Goal: Navigation & Orientation: Find specific page/section

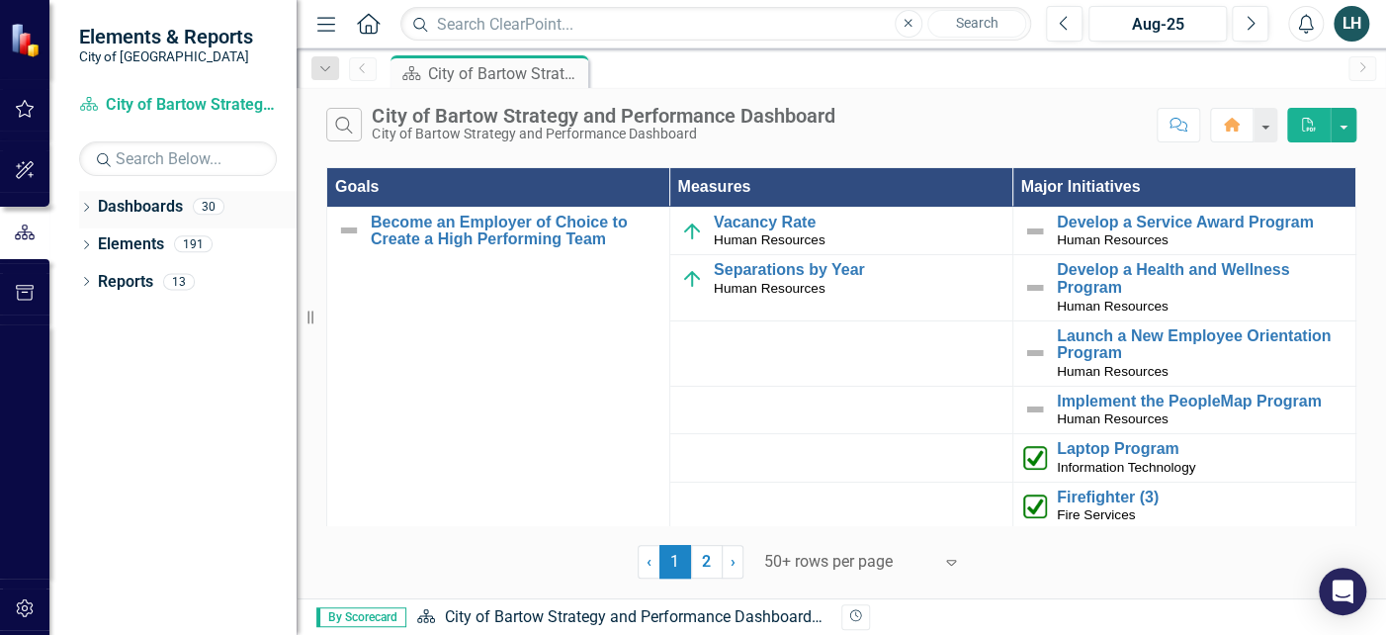
click at [156, 206] on link "Dashboards" at bounding box center [140, 207] width 85 height 23
click at [83, 212] on icon "Dropdown" at bounding box center [86, 209] width 14 height 11
click at [1246, 29] on icon "Next" at bounding box center [1250, 24] width 11 height 18
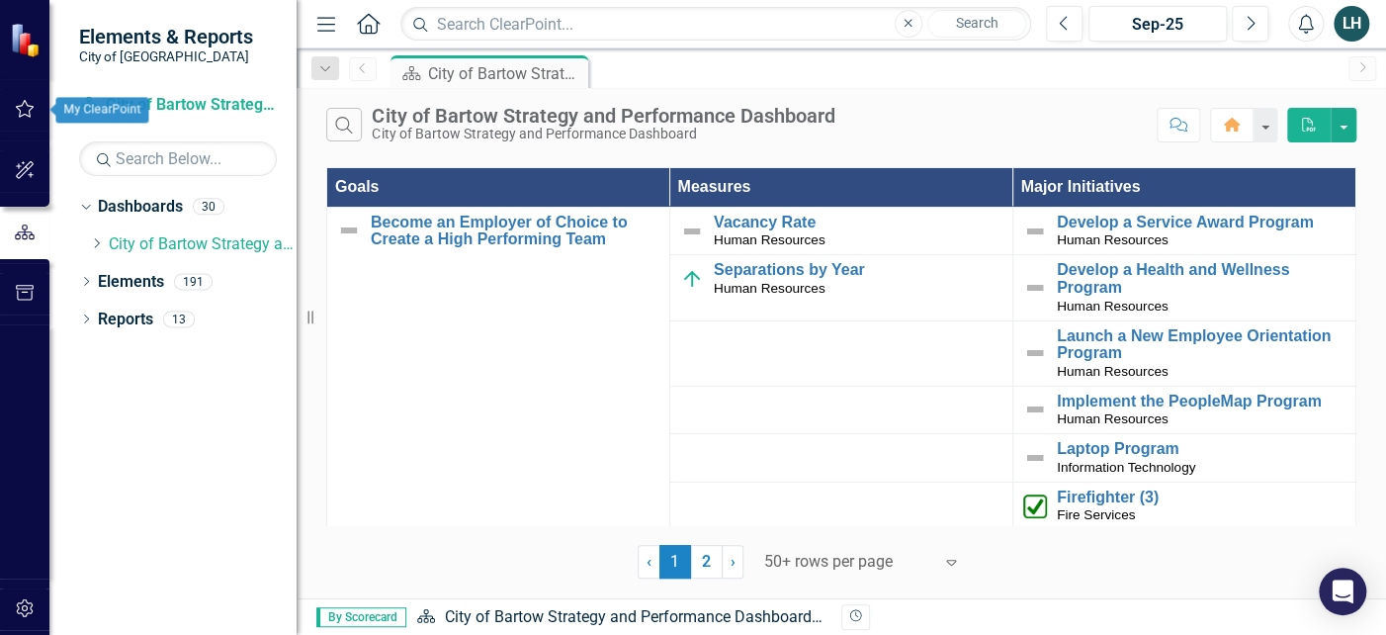
click at [21, 110] on icon "button" at bounding box center [25, 109] width 21 height 16
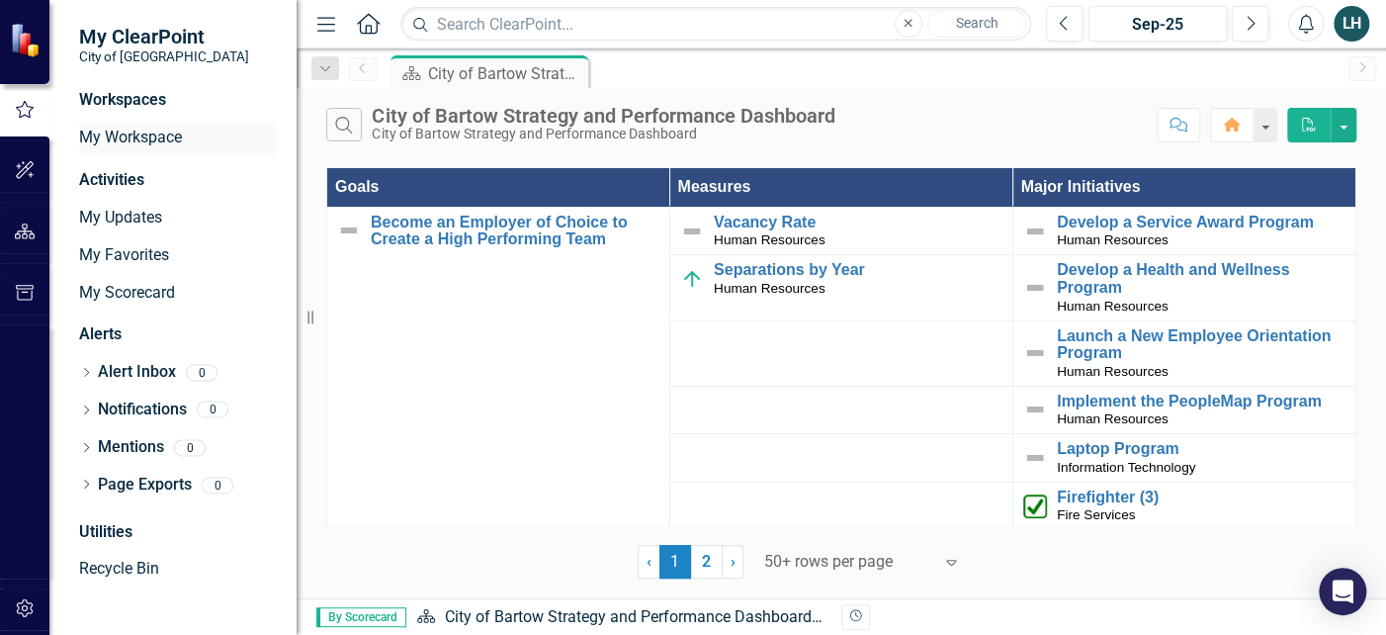
click at [161, 135] on link "My Workspace" at bounding box center [178, 138] width 198 height 23
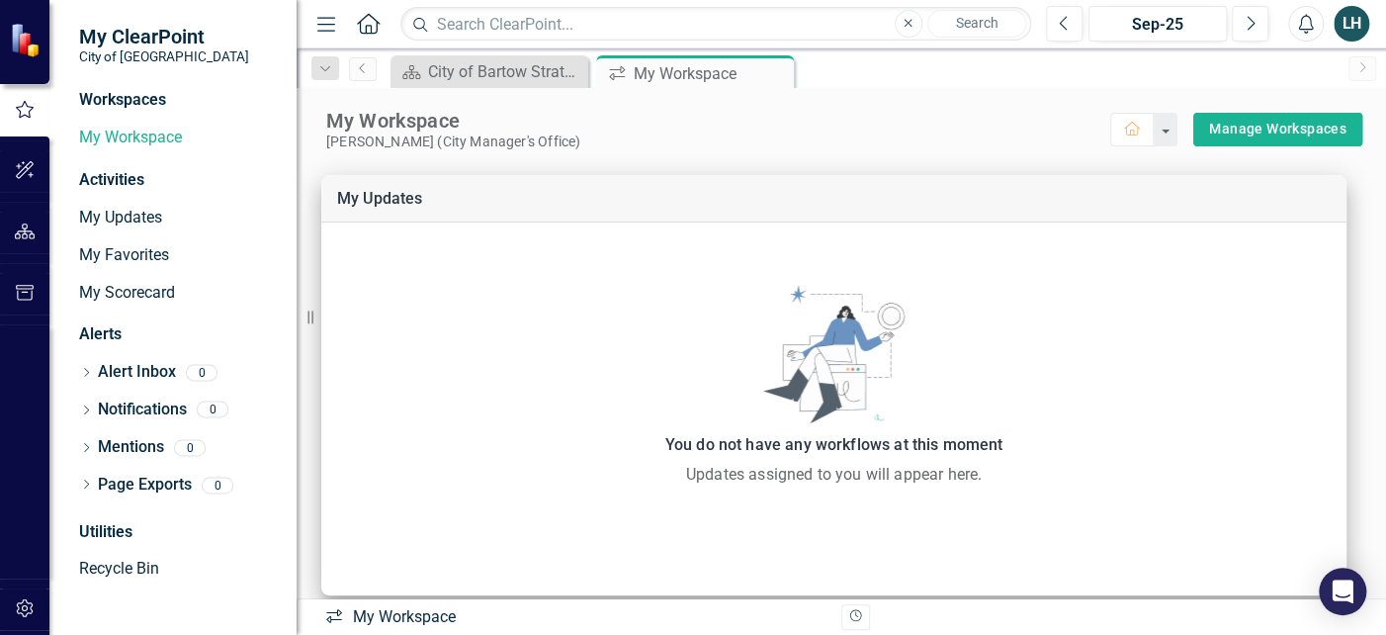
click at [140, 93] on div "Workspaces" at bounding box center [122, 100] width 87 height 23
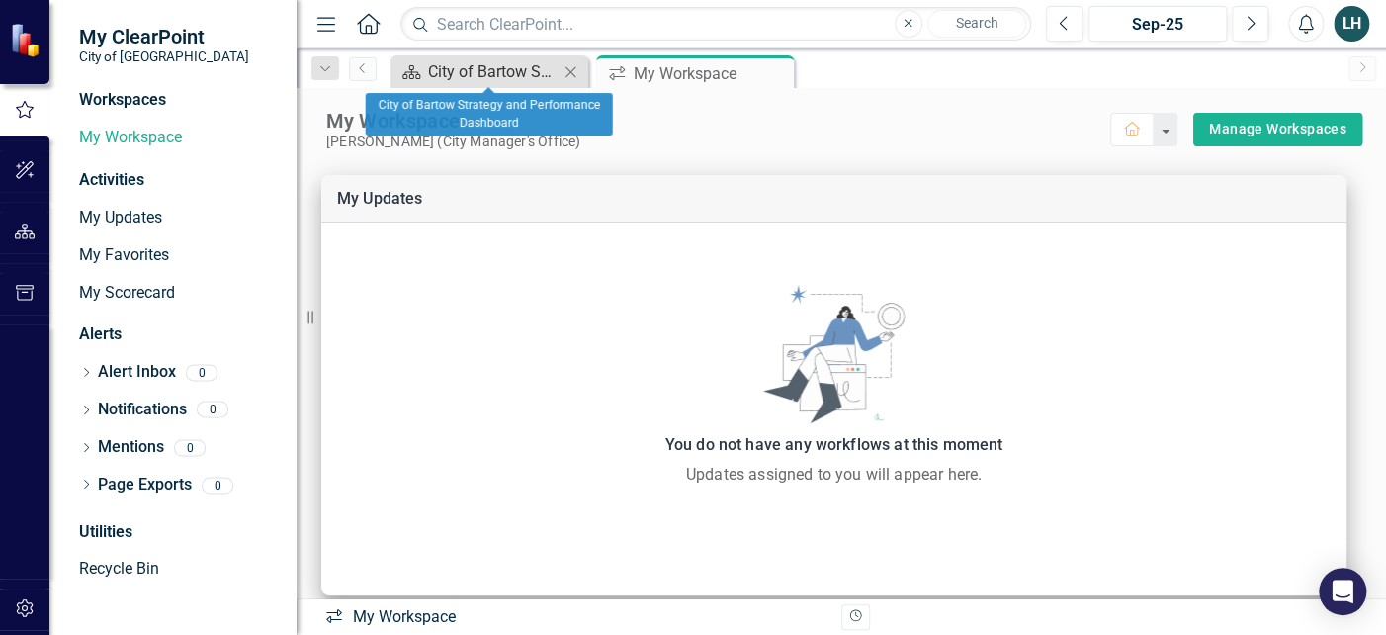
click at [521, 71] on div "City of Bartow Strategy and Performance Dashboard" at bounding box center [493, 71] width 131 height 25
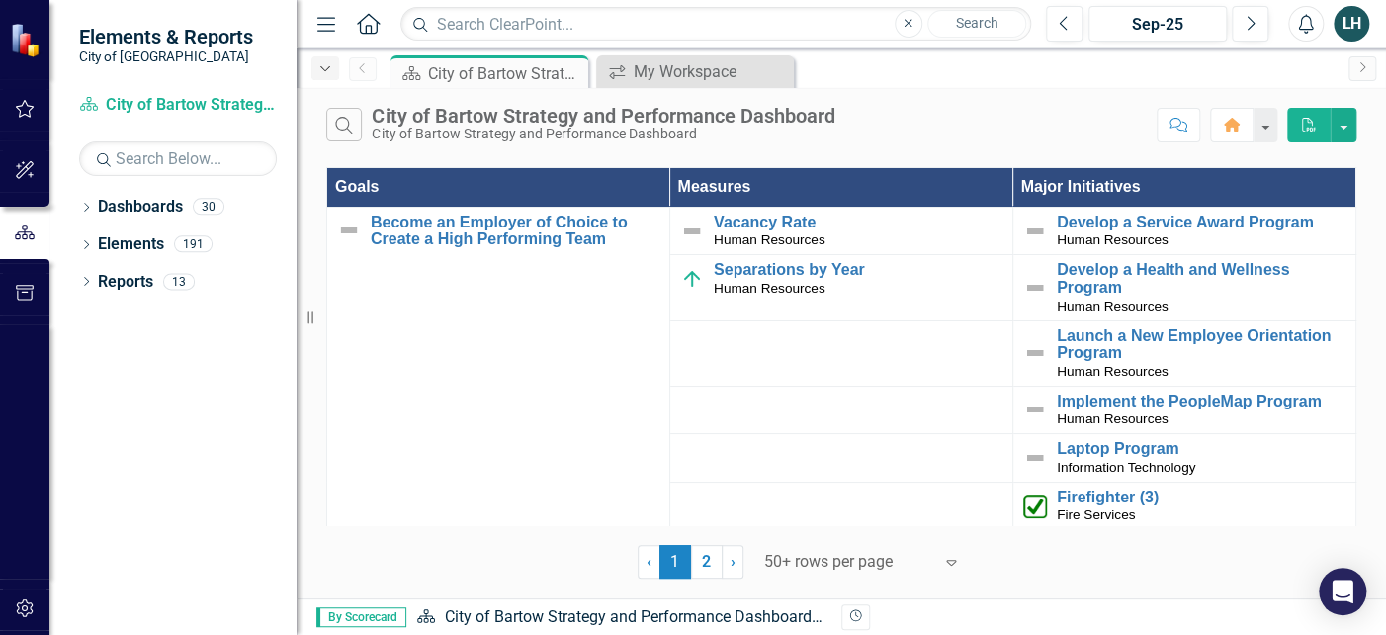
click at [327, 72] on icon "Dropdown" at bounding box center [325, 69] width 18 height 14
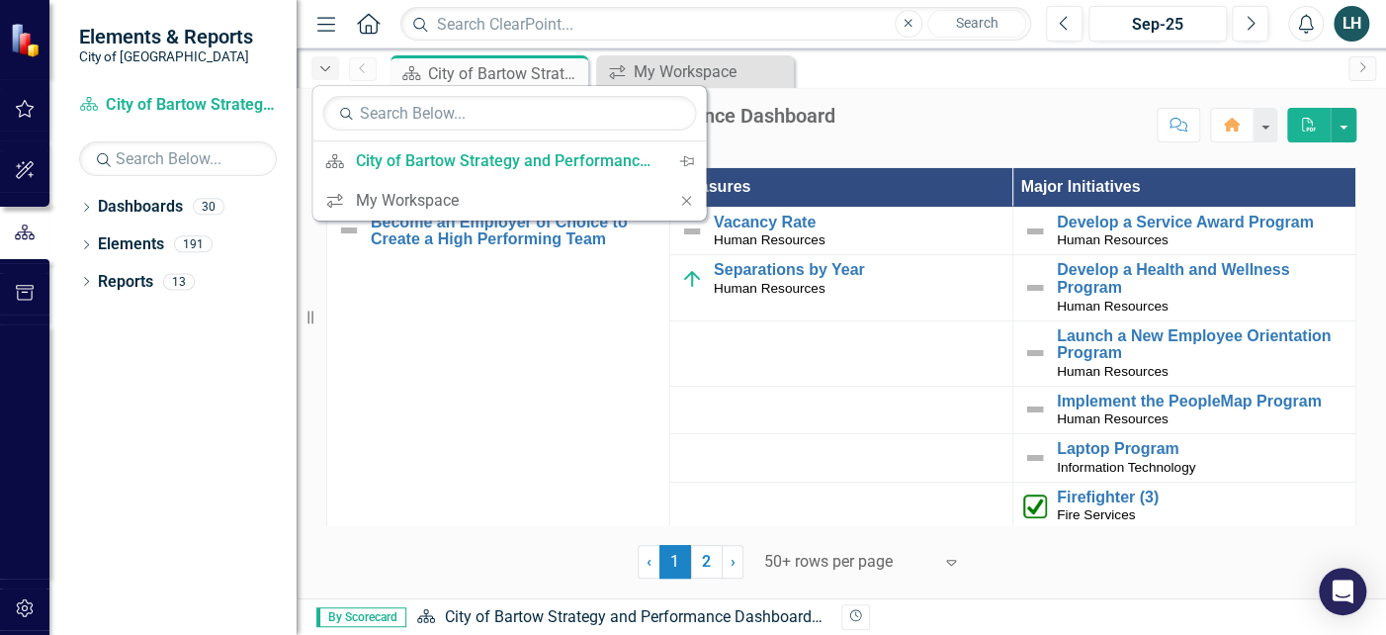
click at [328, 71] on icon "Dropdown" at bounding box center [325, 69] width 18 height 14
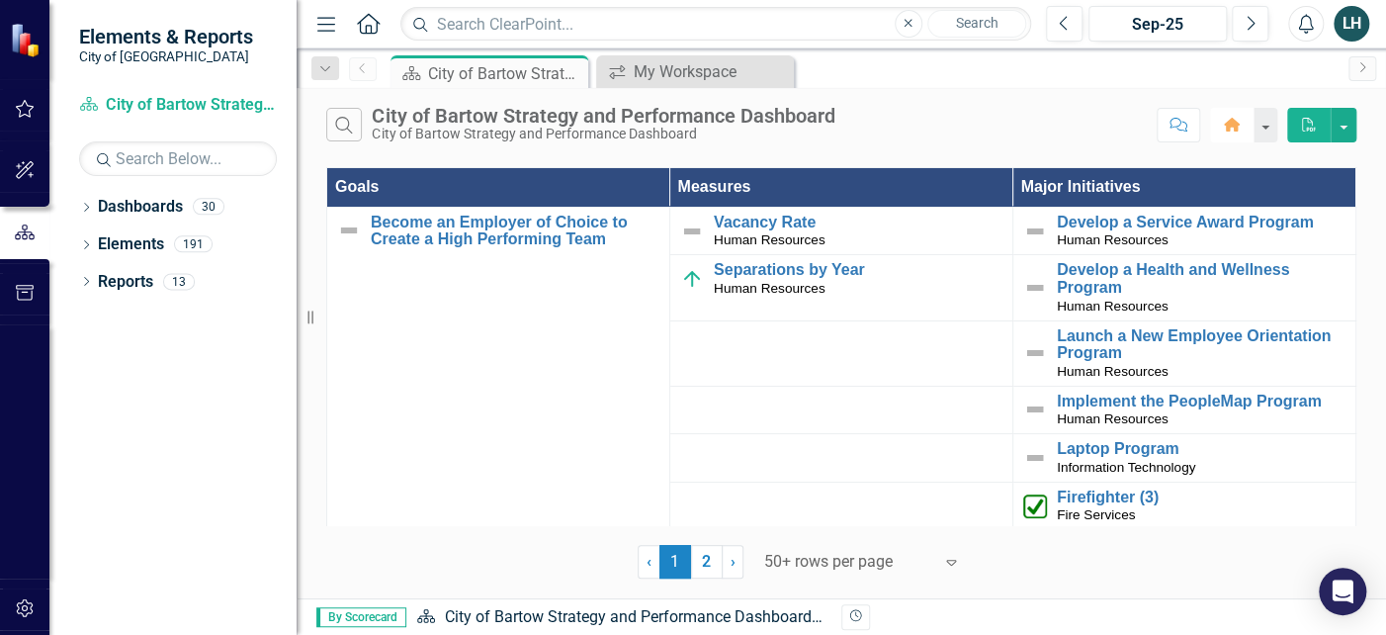
click at [1230, 126] on icon "button" at bounding box center [1232, 125] width 16 height 14
click at [1262, 130] on button "button" at bounding box center [1265, 125] width 26 height 35
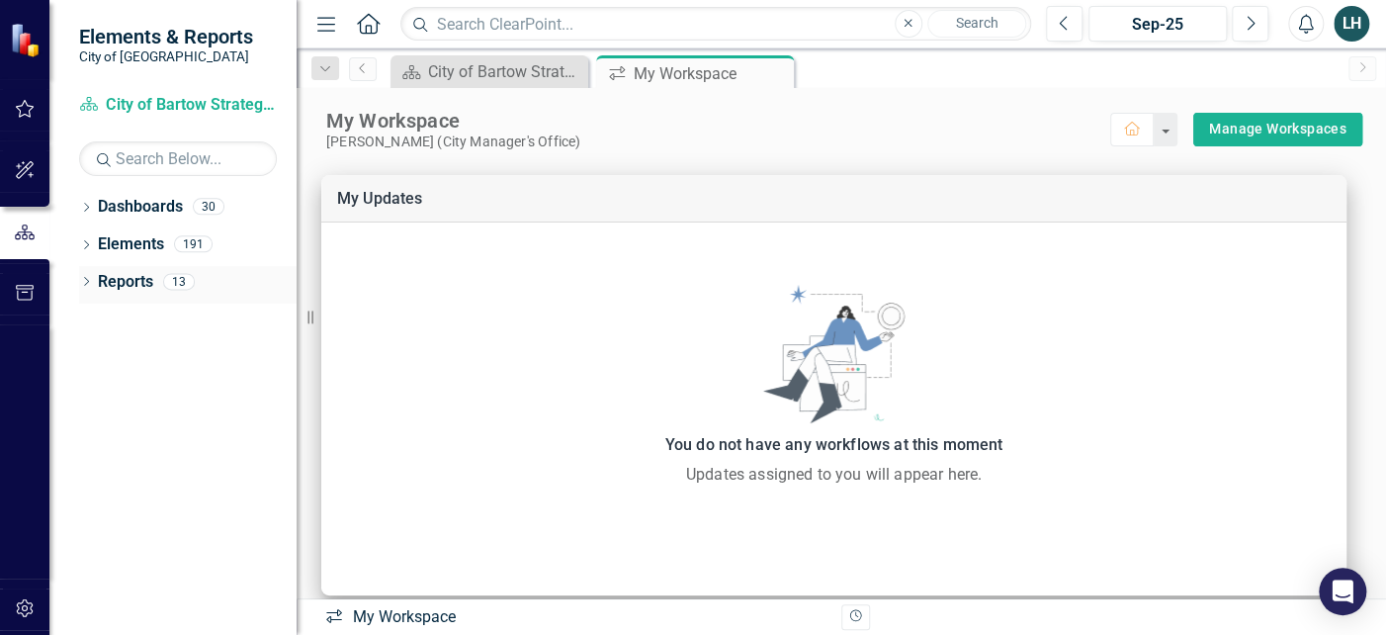
click at [82, 282] on icon "Dropdown" at bounding box center [86, 283] width 14 height 11
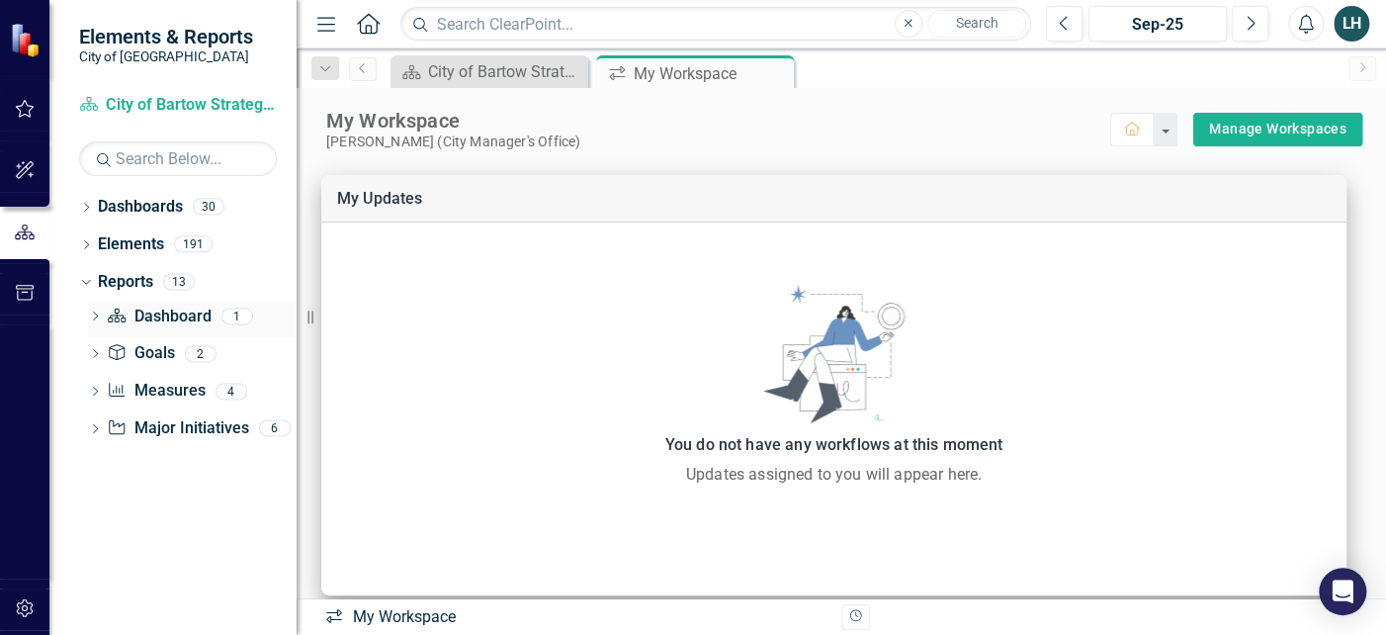
click at [95, 316] on icon "Dropdown" at bounding box center [95, 317] width 14 height 11
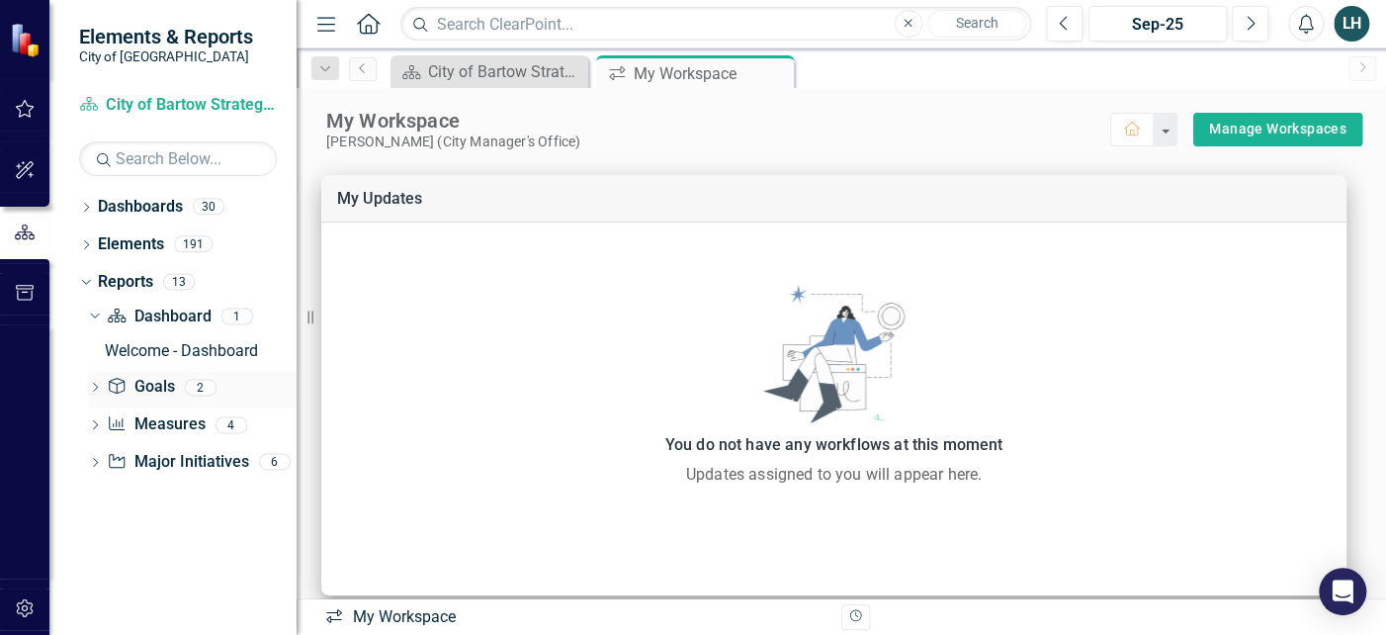
click at [94, 387] on icon "Dropdown" at bounding box center [95, 389] width 14 height 11
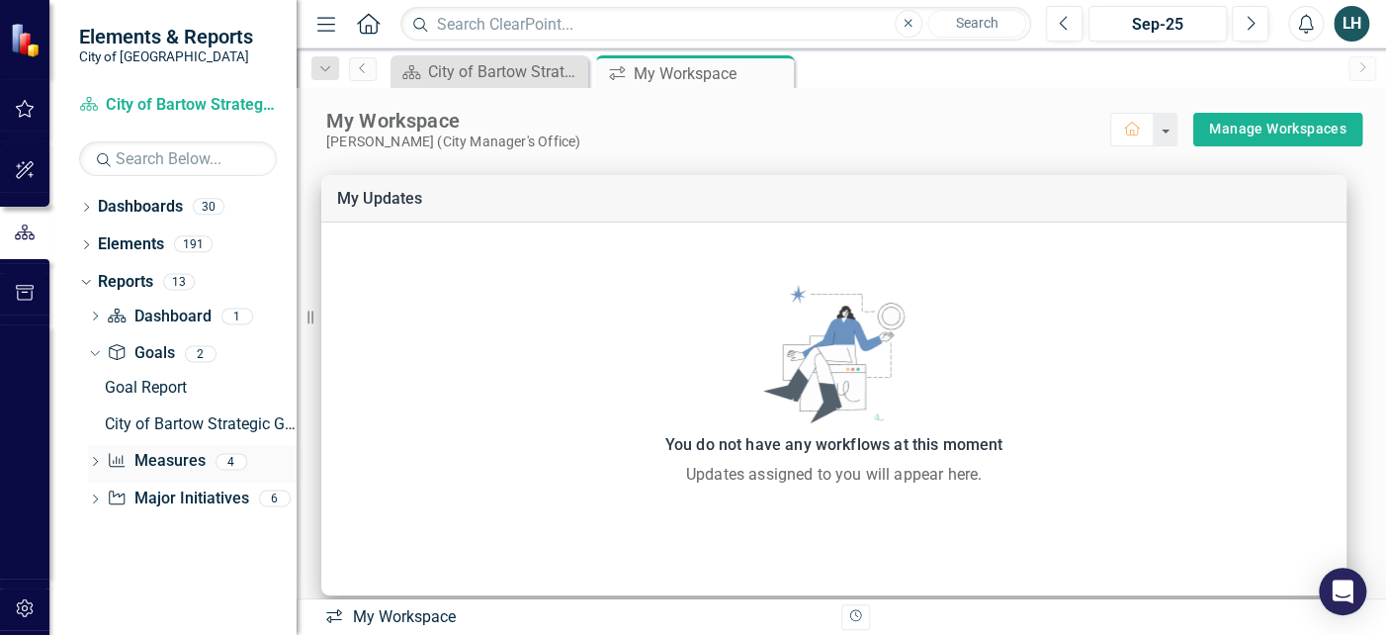
click at [93, 458] on icon "Dropdown" at bounding box center [95, 463] width 14 height 11
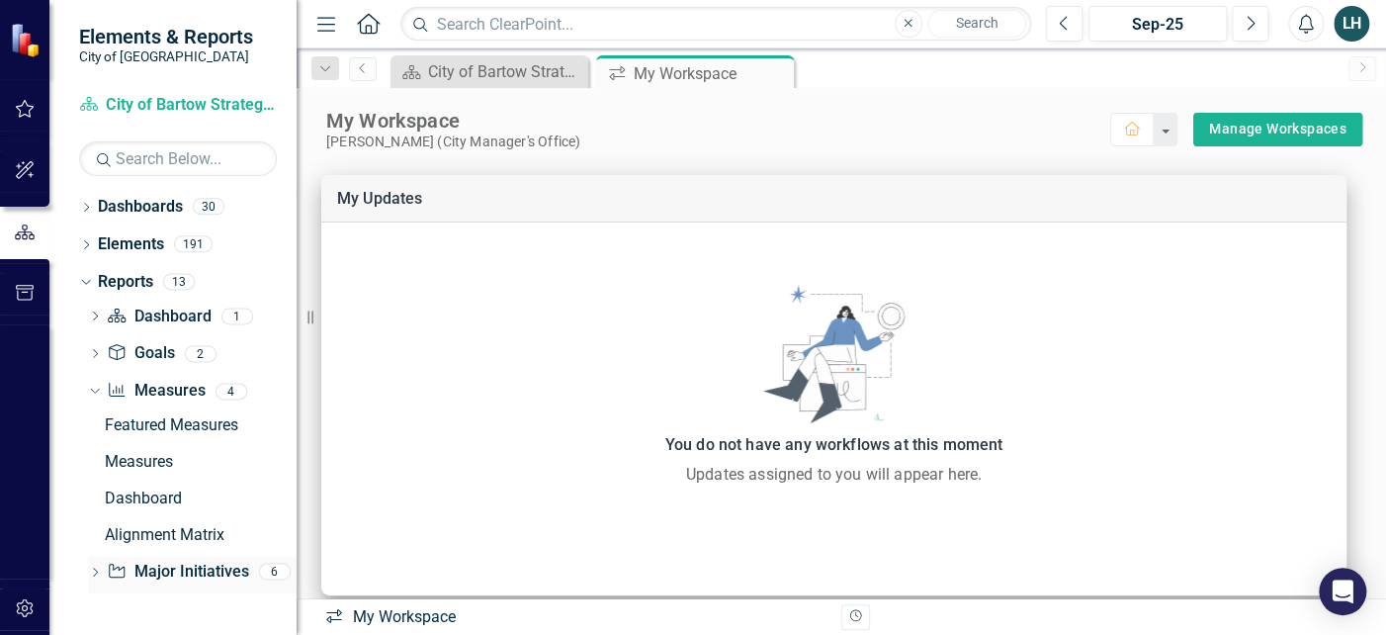
click at [92, 576] on icon "Dropdown" at bounding box center [95, 574] width 14 height 11
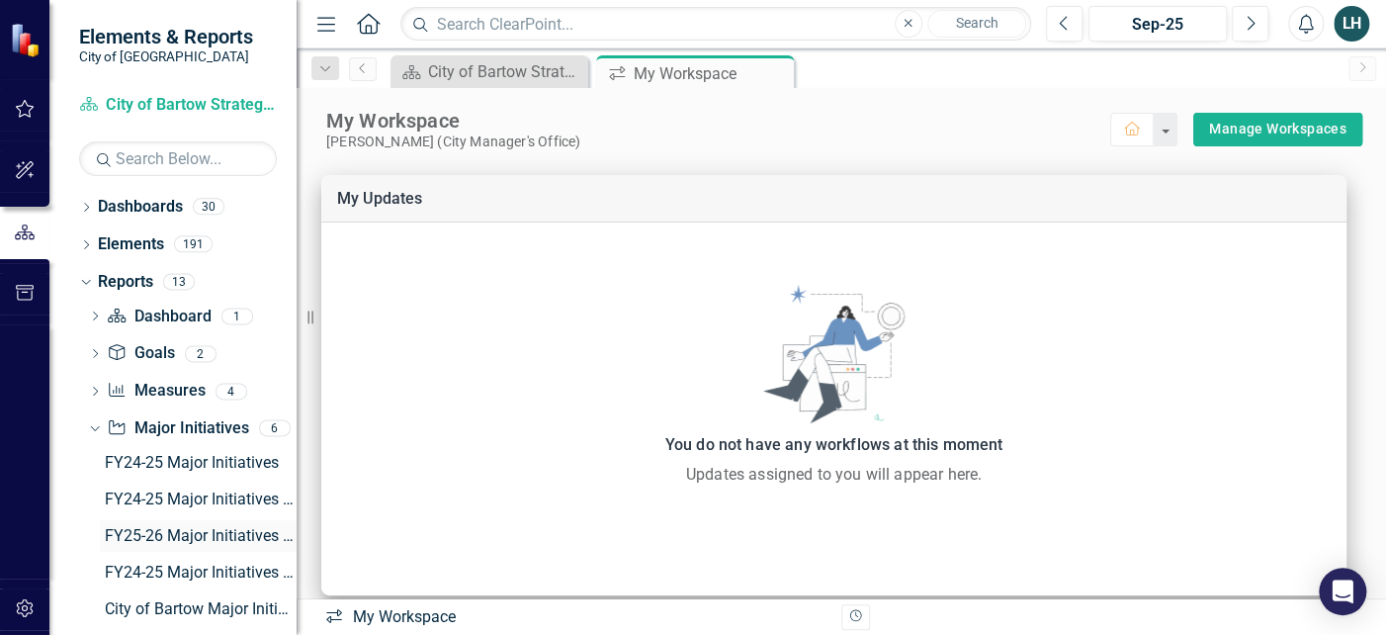
click at [198, 534] on div "FY25-26 Major Initiatives - NEW" at bounding box center [201, 536] width 192 height 18
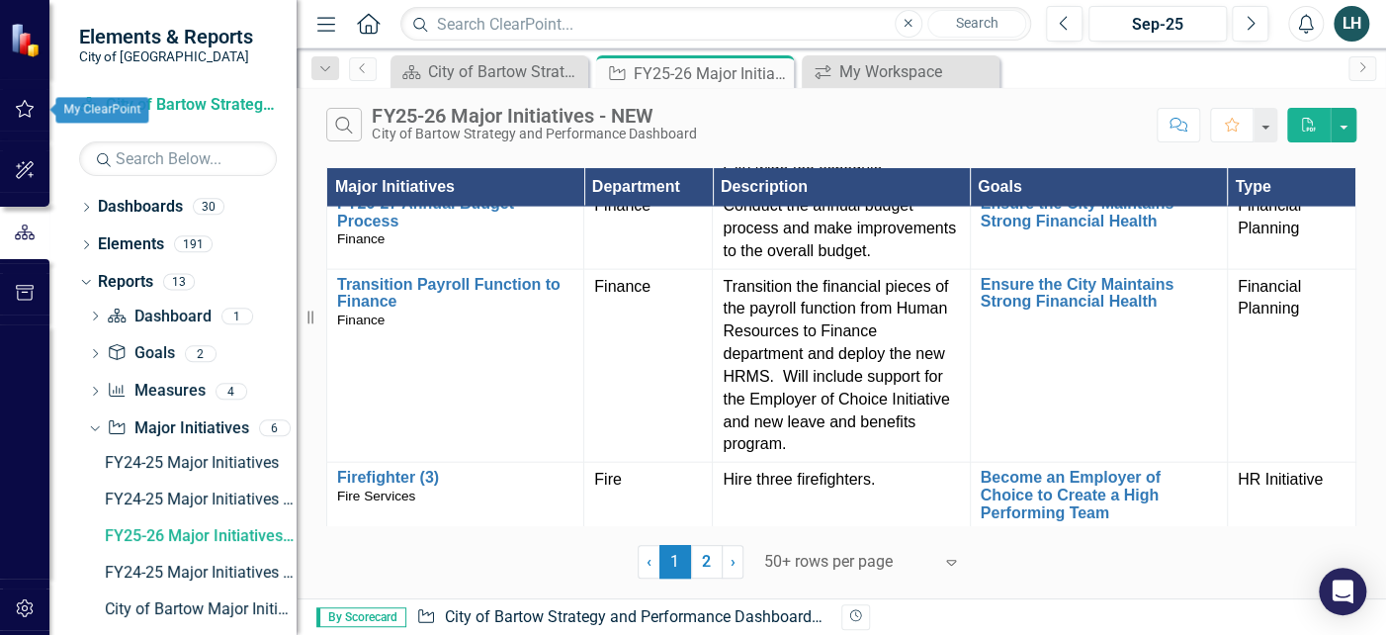
click at [27, 105] on icon "button" at bounding box center [25, 109] width 19 height 18
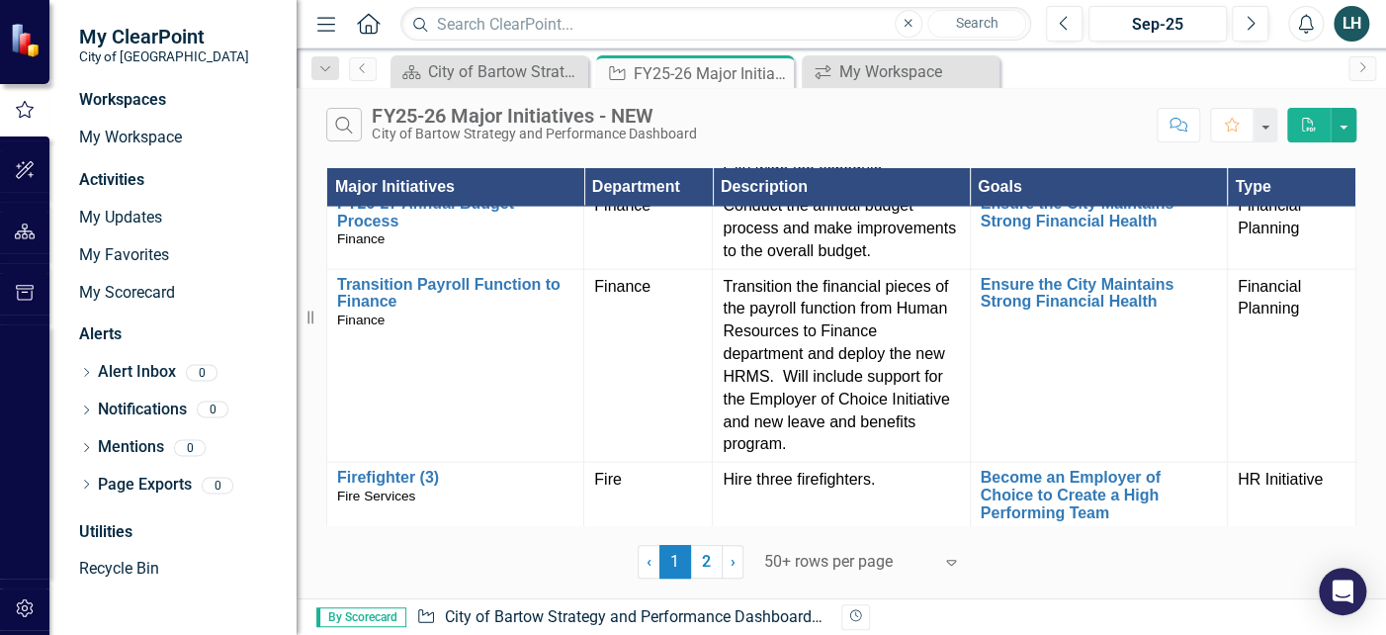
click at [114, 180] on div "Activities" at bounding box center [178, 180] width 198 height 23
click at [131, 215] on link "My Updates" at bounding box center [178, 218] width 198 height 23
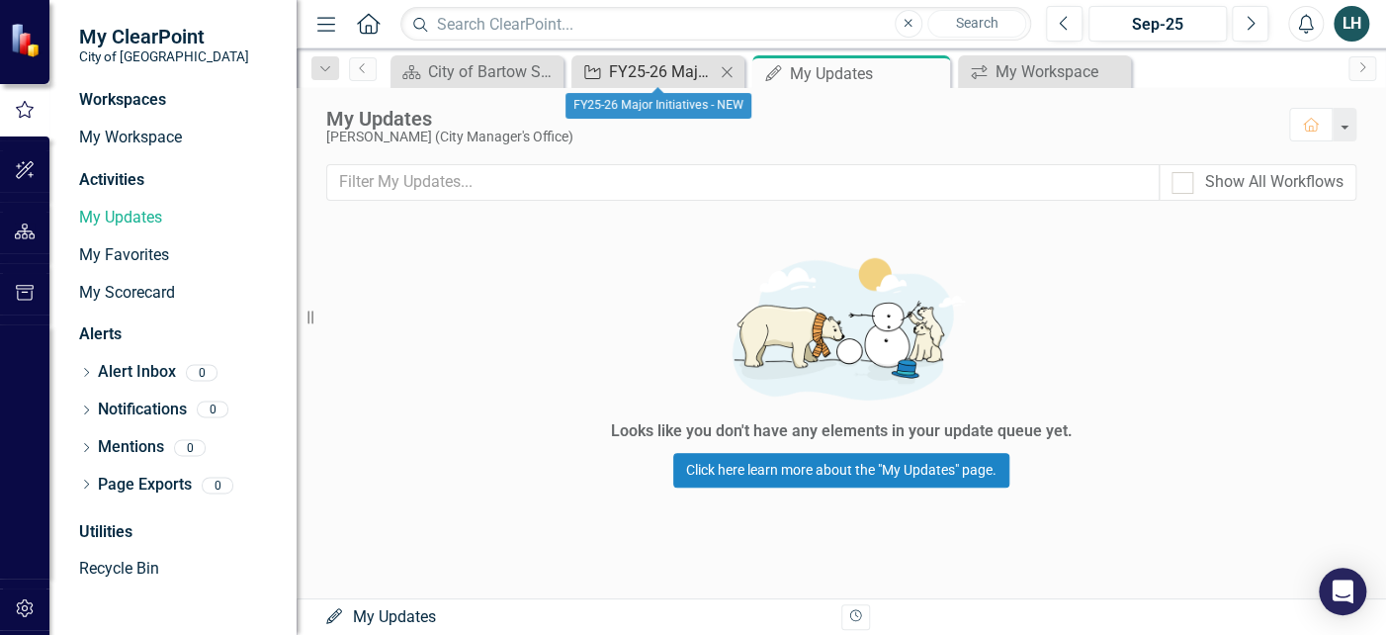
click at [691, 76] on div "FY25-26 Major Initiatives - NEW" at bounding box center [662, 71] width 106 height 25
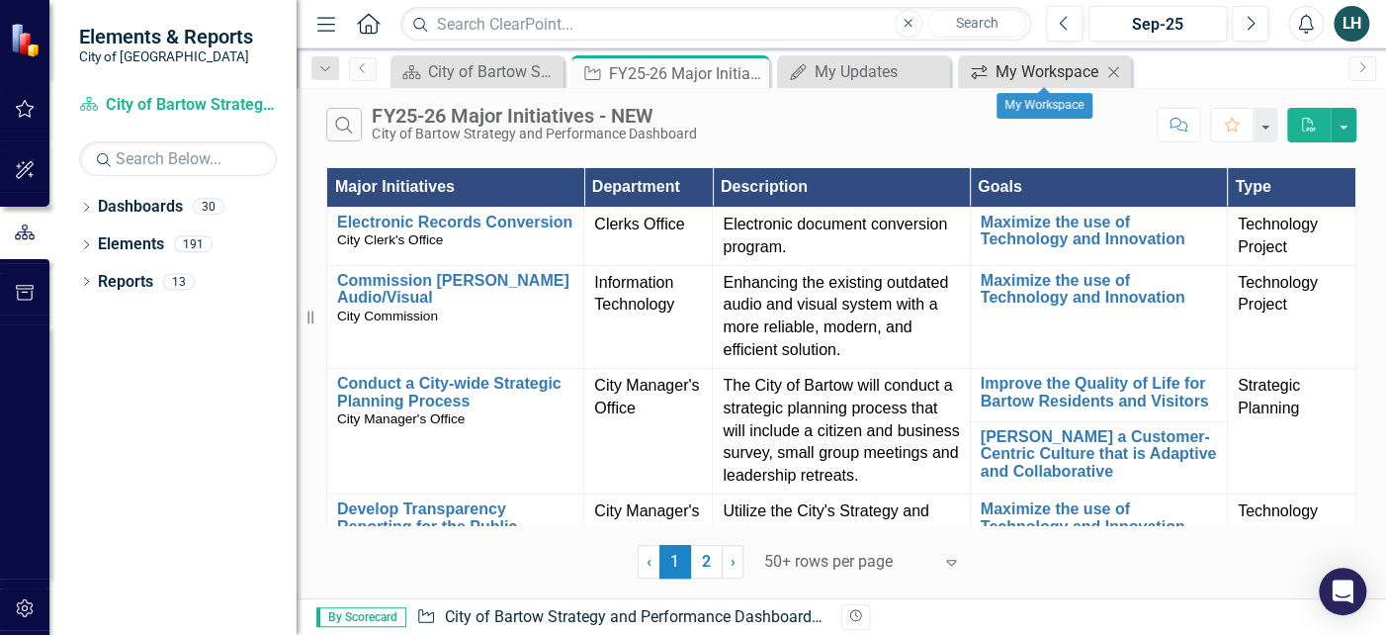
click at [1052, 68] on div "My Workspace" at bounding box center [1049, 71] width 106 height 25
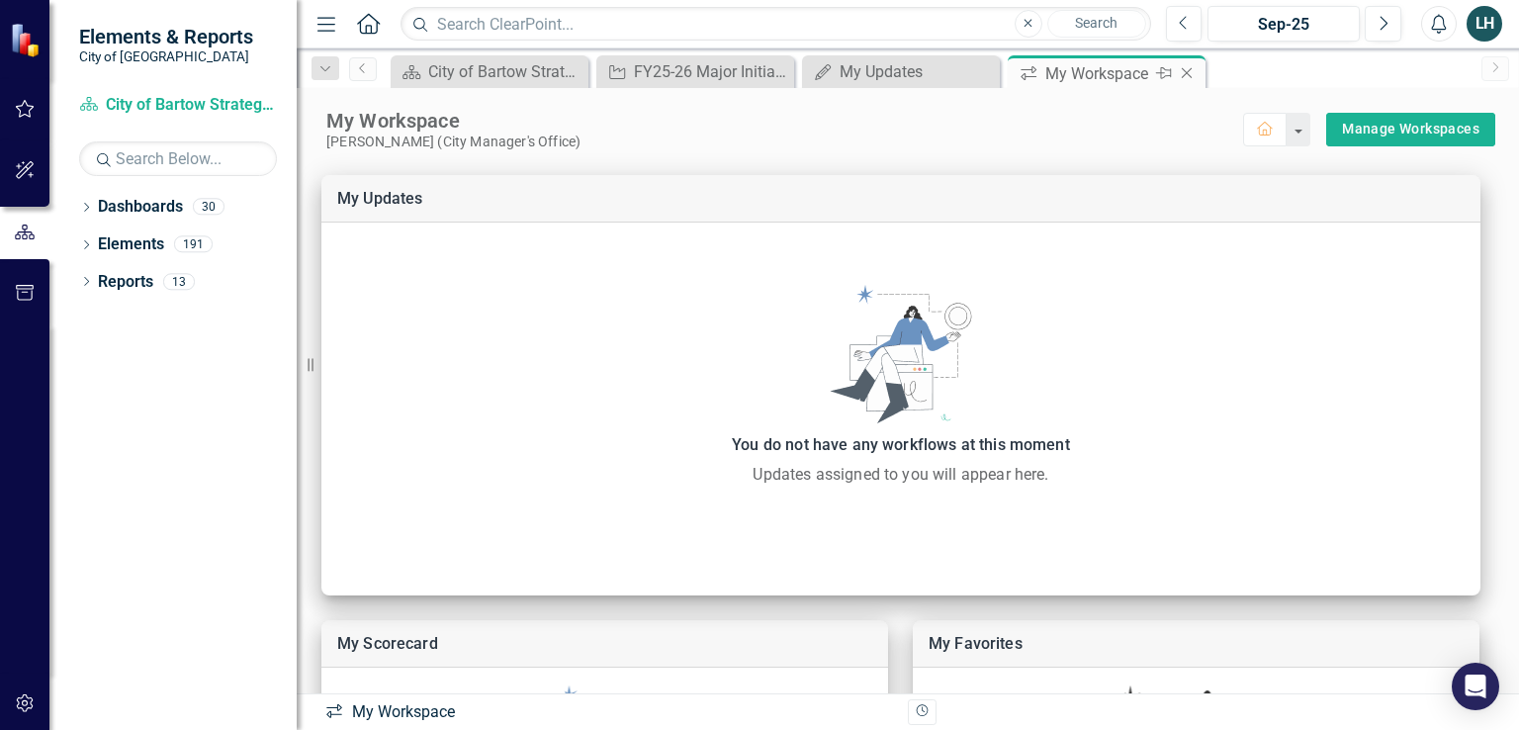
click at [1052, 72] on div "My Workspace" at bounding box center [1098, 73] width 106 height 25
click at [323, 71] on icon "Dropdown" at bounding box center [325, 69] width 18 height 14
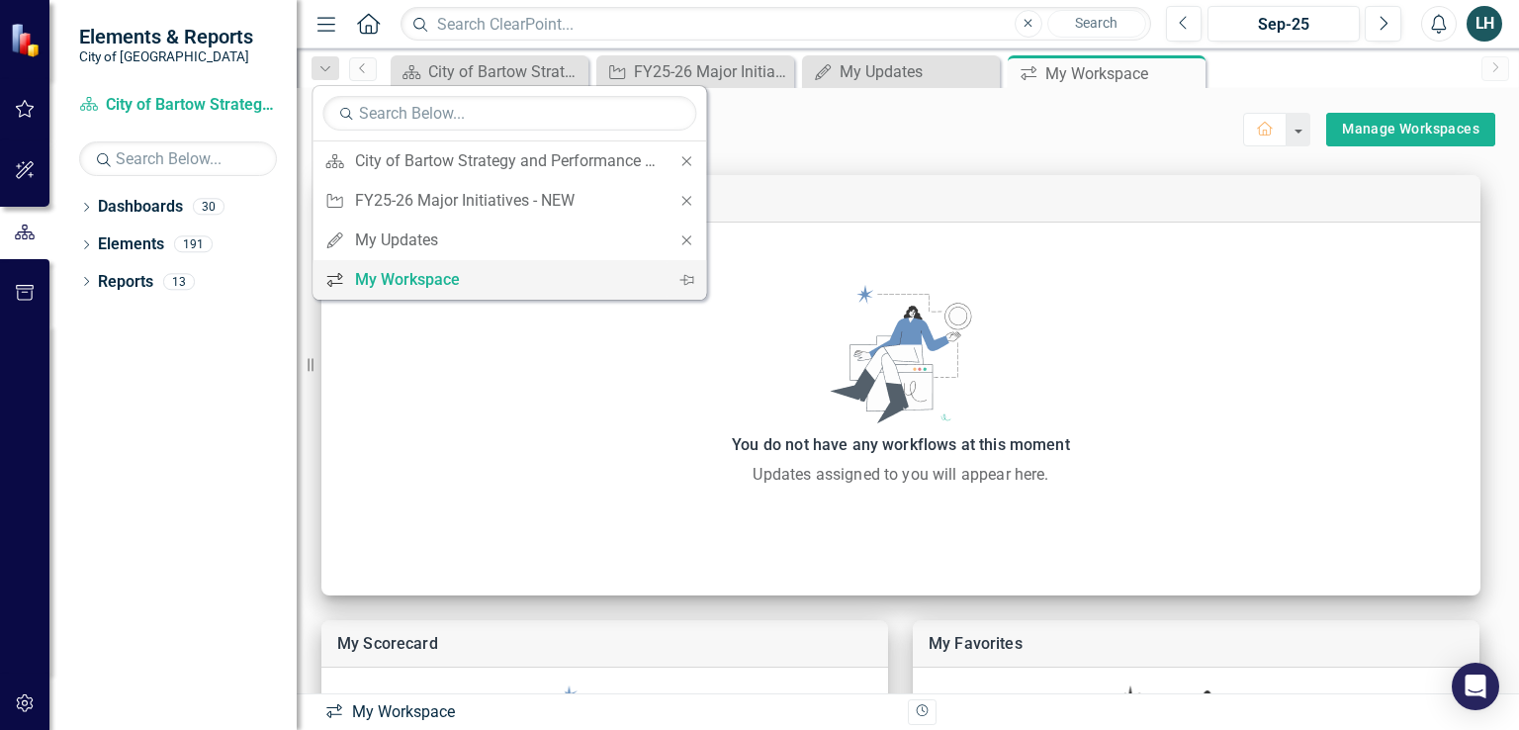
click at [407, 280] on div "My Workspace" at bounding box center [506, 279] width 302 height 25
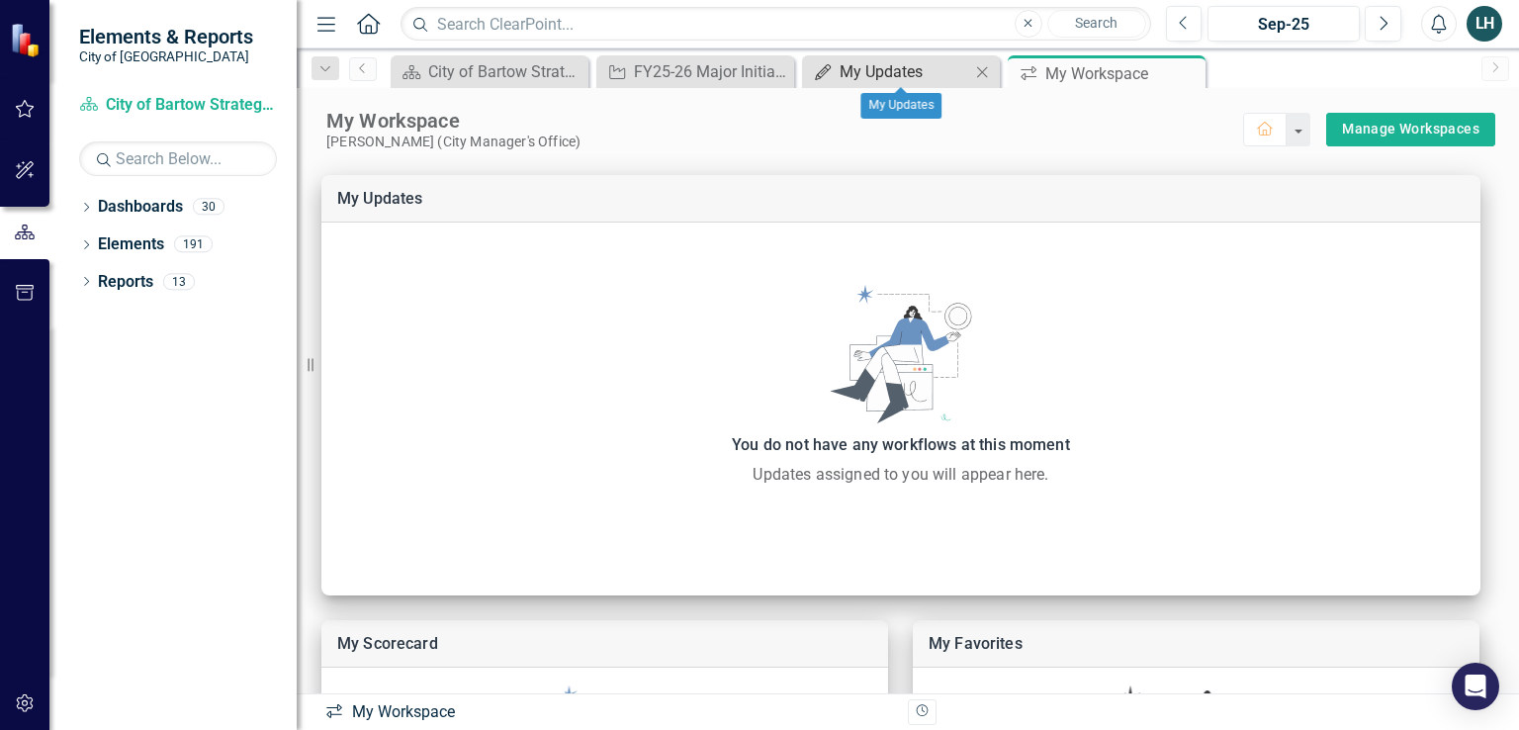
click at [897, 67] on div "My Updates" at bounding box center [904, 71] width 131 height 25
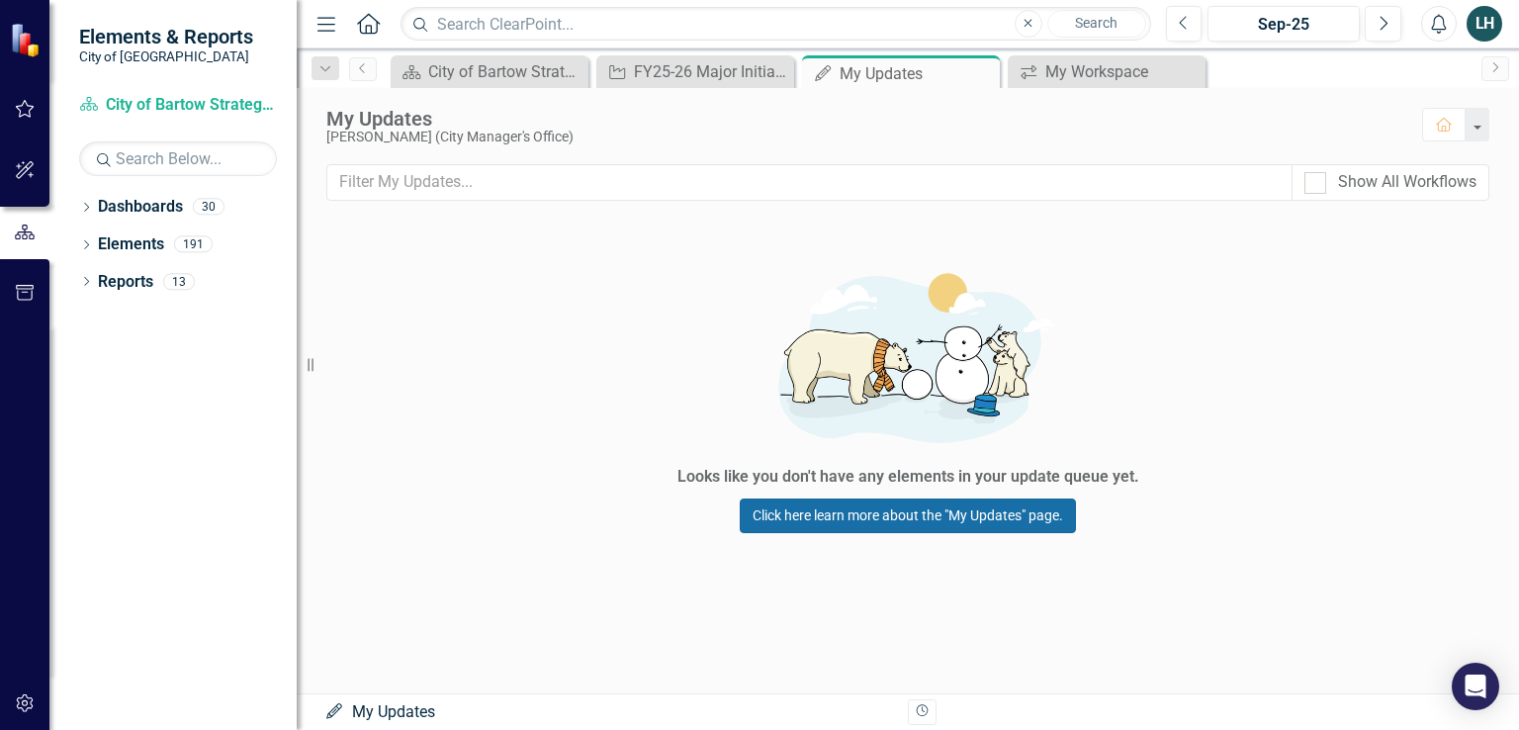
click at [953, 517] on link "Click here learn more about the "My Updates" page." at bounding box center [908, 515] width 336 height 35
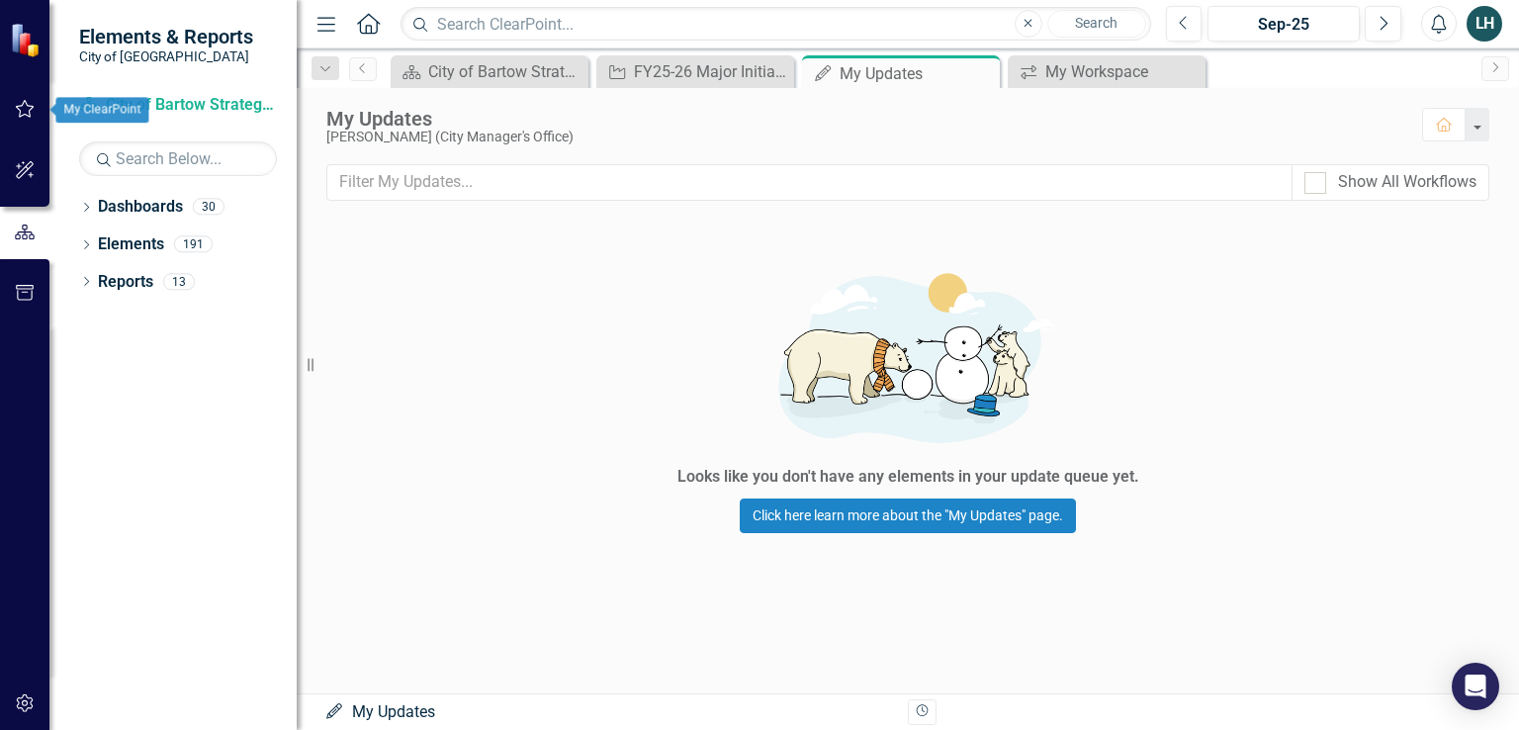
click at [24, 106] on icon "button" at bounding box center [25, 109] width 21 height 16
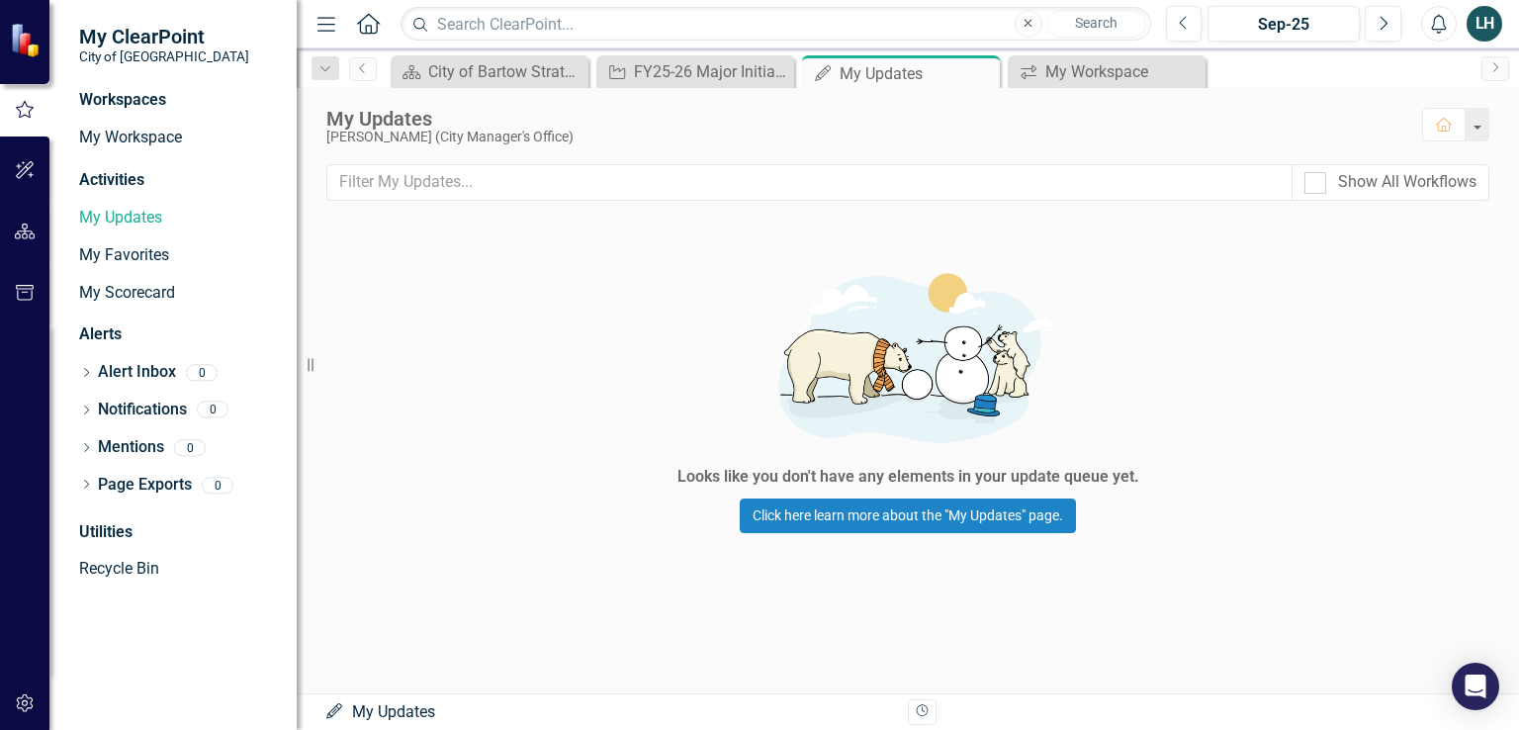
drag, startPoint x: 131, startPoint y: 94, endPoint x: 219, endPoint y: 83, distance: 89.6
click at [133, 94] on div "Workspaces" at bounding box center [122, 100] width 87 height 23
